Goal: Task Accomplishment & Management: Use online tool/utility

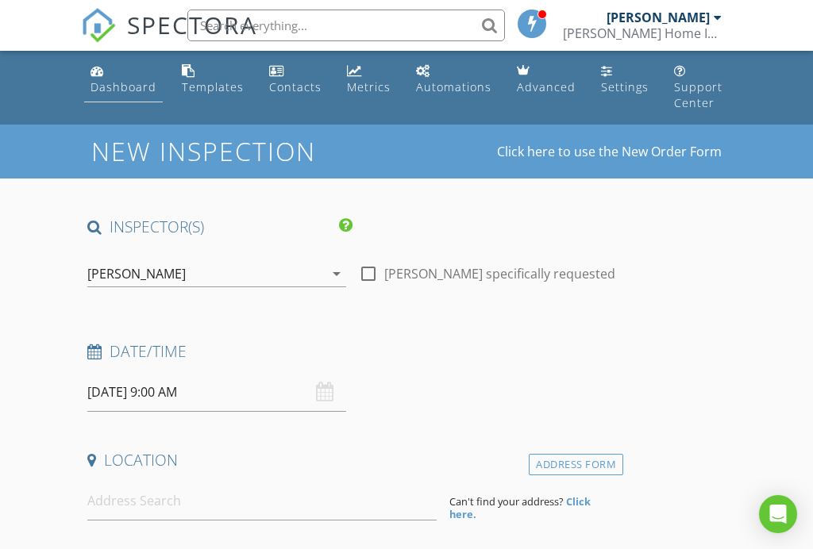
click at [118, 84] on div "Dashboard" at bounding box center [124, 86] width 66 height 15
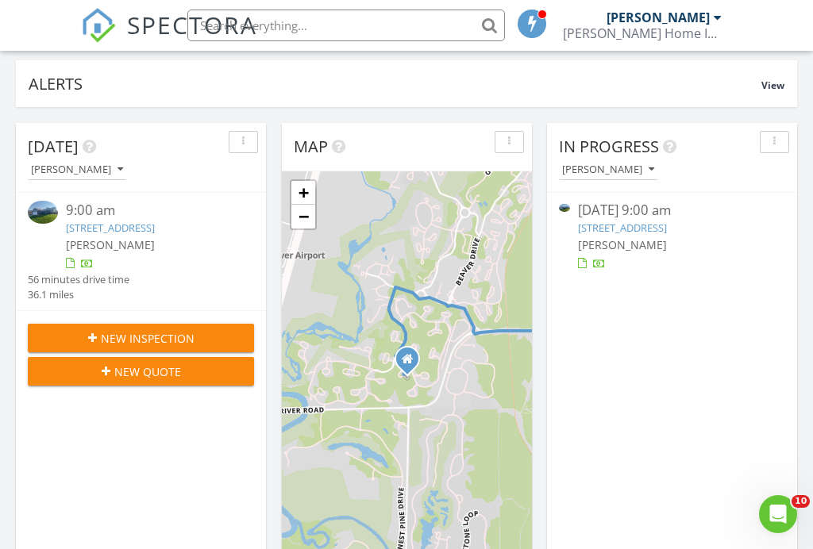
scroll to position [132, 0]
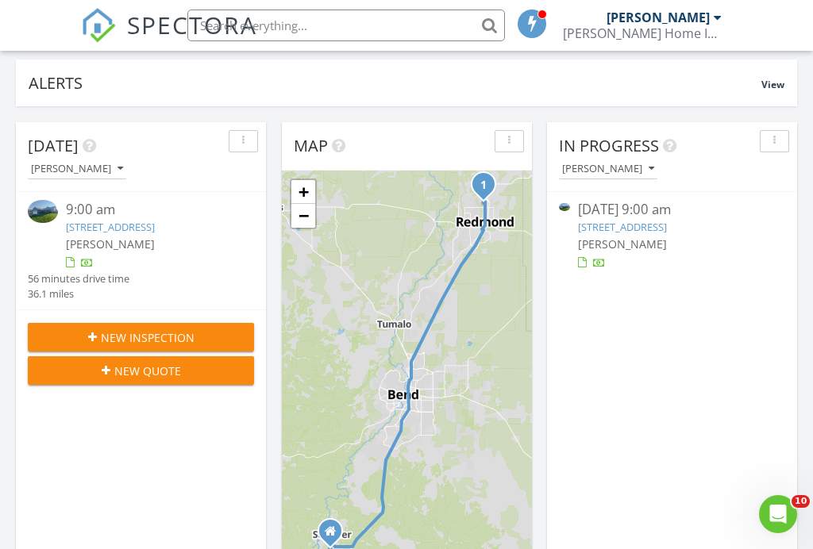
click at [661, 226] on link "2206 NW 8th St, Redmond, OR 97756" at bounding box center [622, 227] width 89 height 14
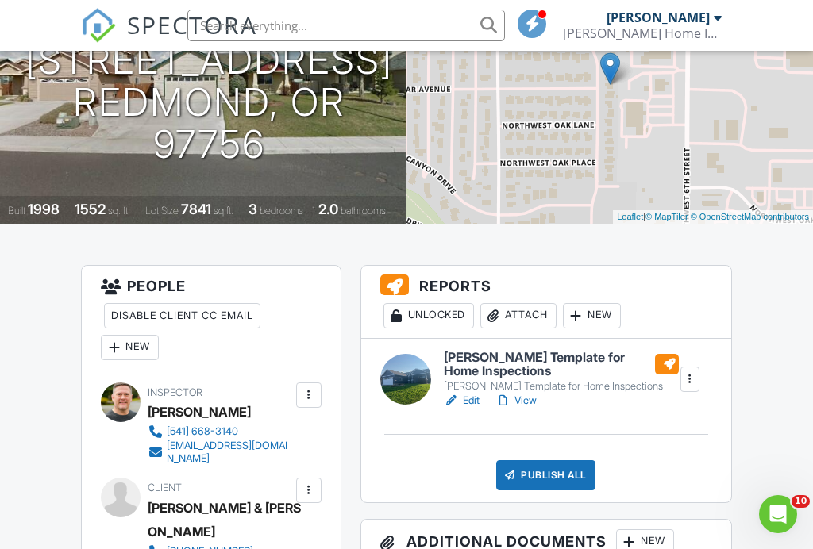
click at [507, 379] on h6 "[PERSON_NAME] Template for Home Inspections" at bounding box center [561, 365] width 235 height 28
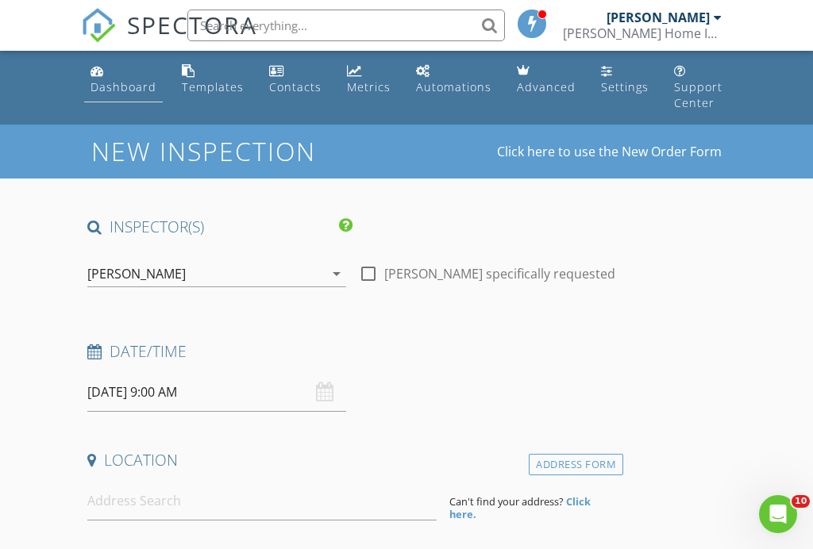
click at [115, 87] on div "Dashboard" at bounding box center [124, 86] width 66 height 15
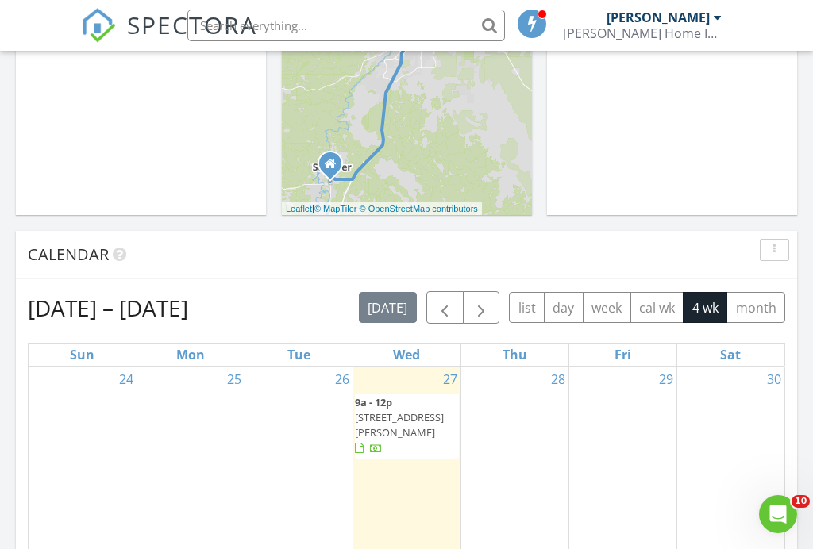
scroll to position [500, 0]
click at [401, 418] on span "2206 NW 8th St, Redmond 97756" at bounding box center [399, 424] width 89 height 29
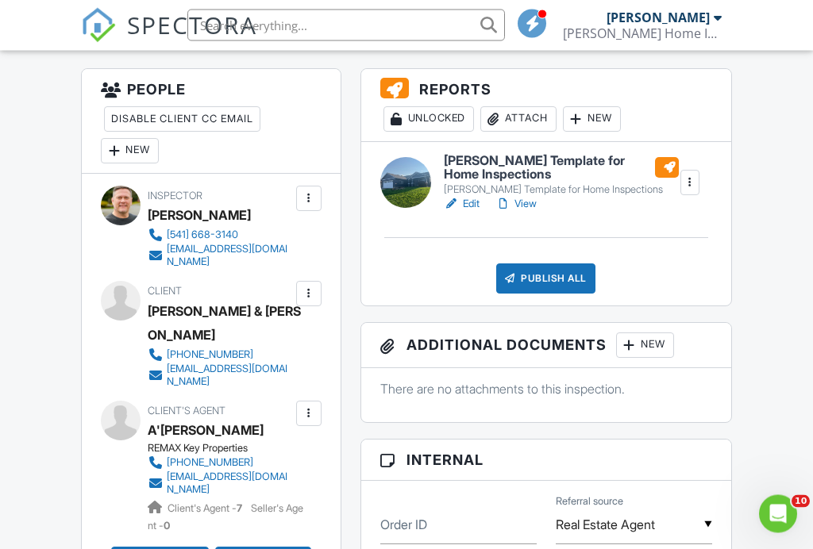
scroll to position [414, 0]
click at [495, 180] on h6 "[PERSON_NAME] Template for Home Inspections" at bounding box center [561, 168] width 235 height 28
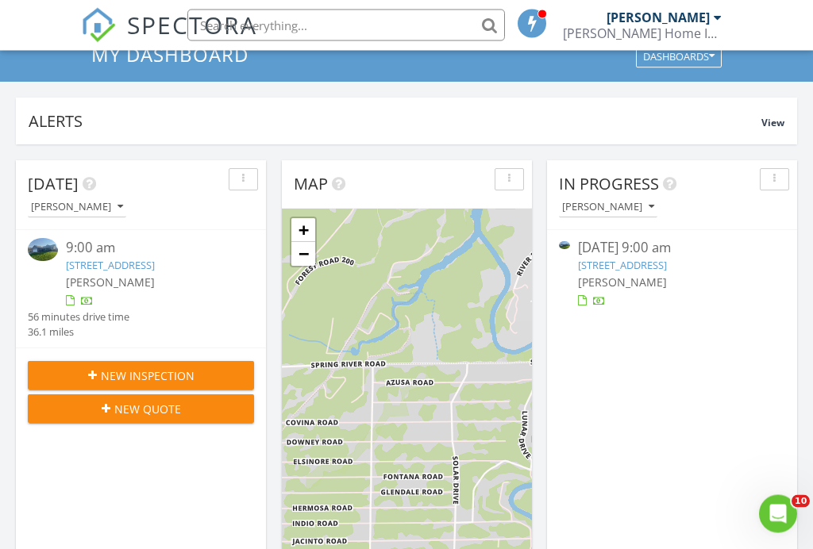
scroll to position [94, 0]
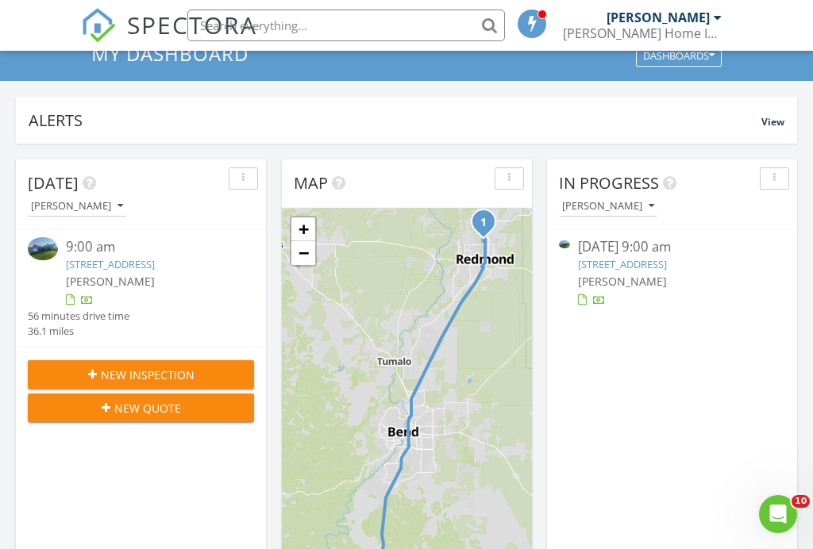
click at [662, 264] on link "2206 NW 8th St, Redmond, OR 97756" at bounding box center [622, 264] width 89 height 14
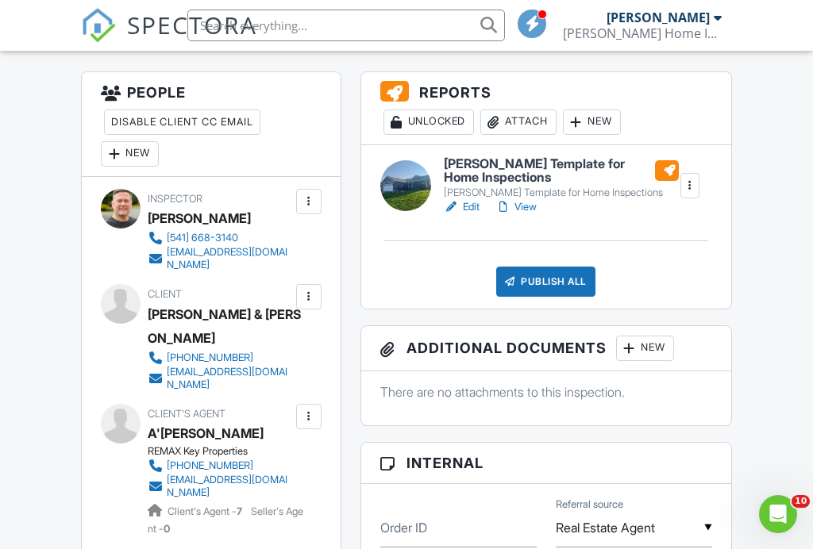
scroll to position [409, 0]
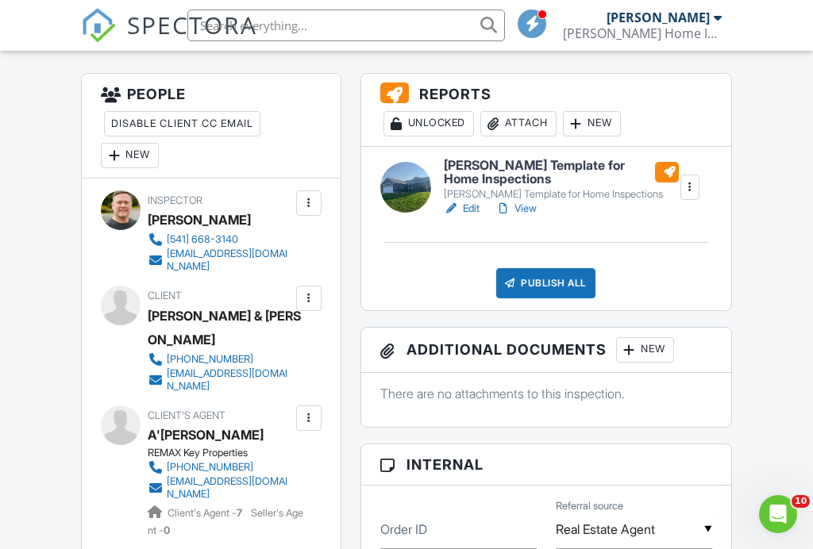
click at [504, 187] on h6 "[PERSON_NAME] Template for Home Inspections" at bounding box center [561, 173] width 235 height 28
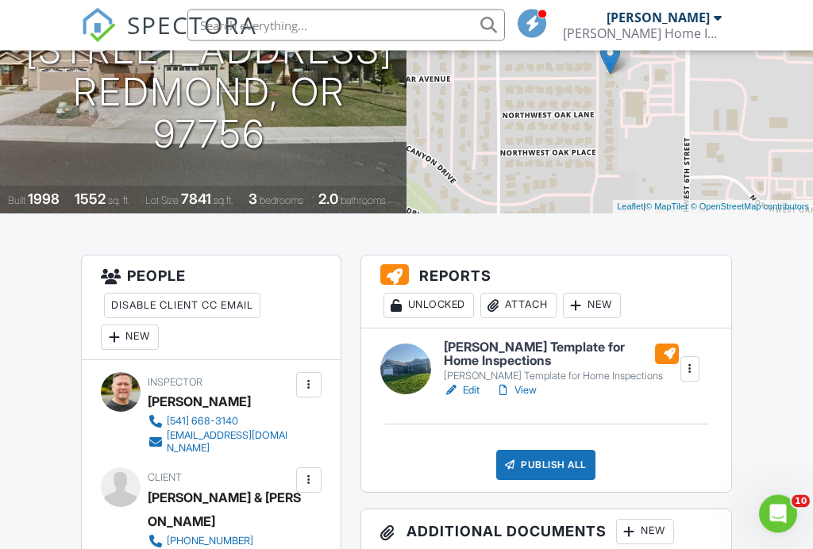
scroll to position [227, 0]
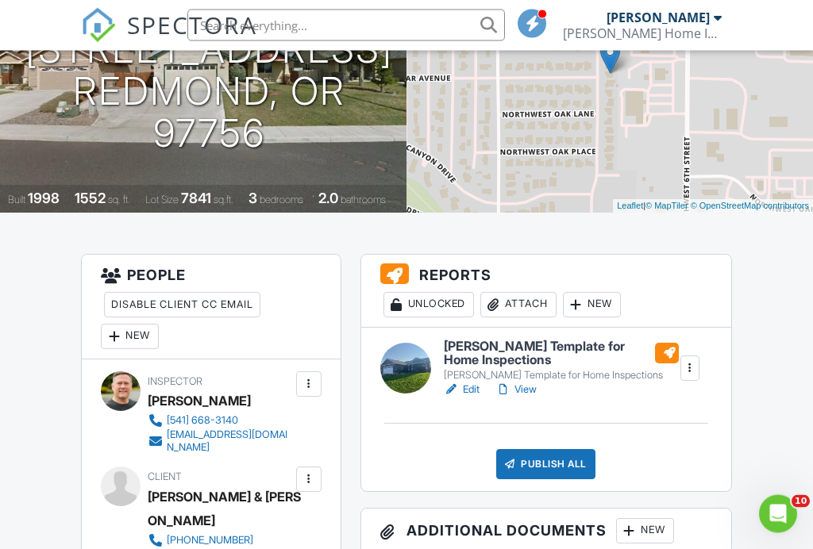
click at [490, 366] on h6 "[PERSON_NAME] Template for Home Inspections" at bounding box center [561, 355] width 235 height 28
